Goal: Navigation & Orientation: Understand site structure

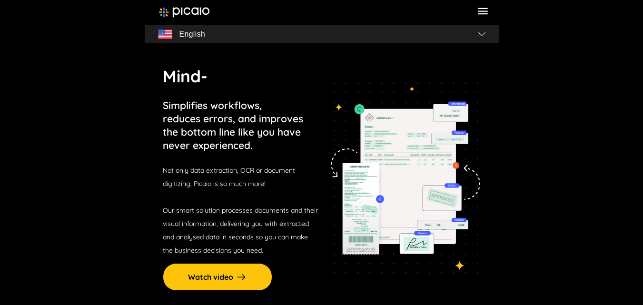
click at [479, 31] on span "English" at bounding box center [322, 34] width 347 height 13
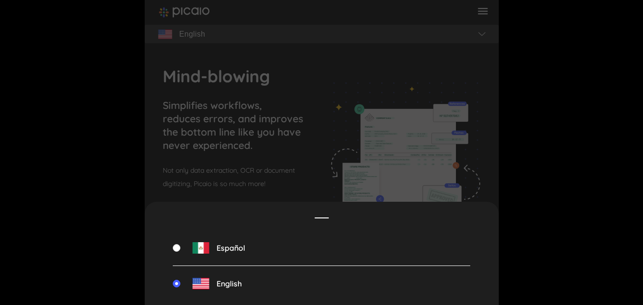
click at [479, 31] on div "Español English" at bounding box center [322, 152] width 354 height 305
click at [235, 108] on div "Español English" at bounding box center [322, 152] width 354 height 305
click at [192, 279] on img at bounding box center [200, 283] width 17 height 11
